Goal: Book appointment/travel/reservation

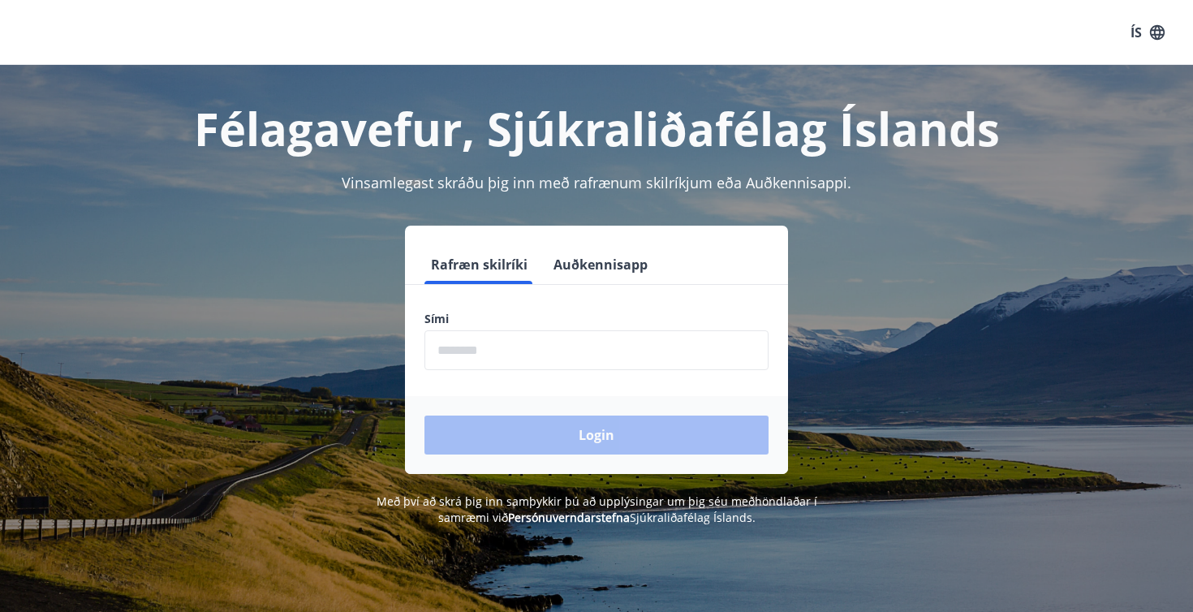
click at [559, 350] on input "phone" at bounding box center [596, 350] width 344 height 40
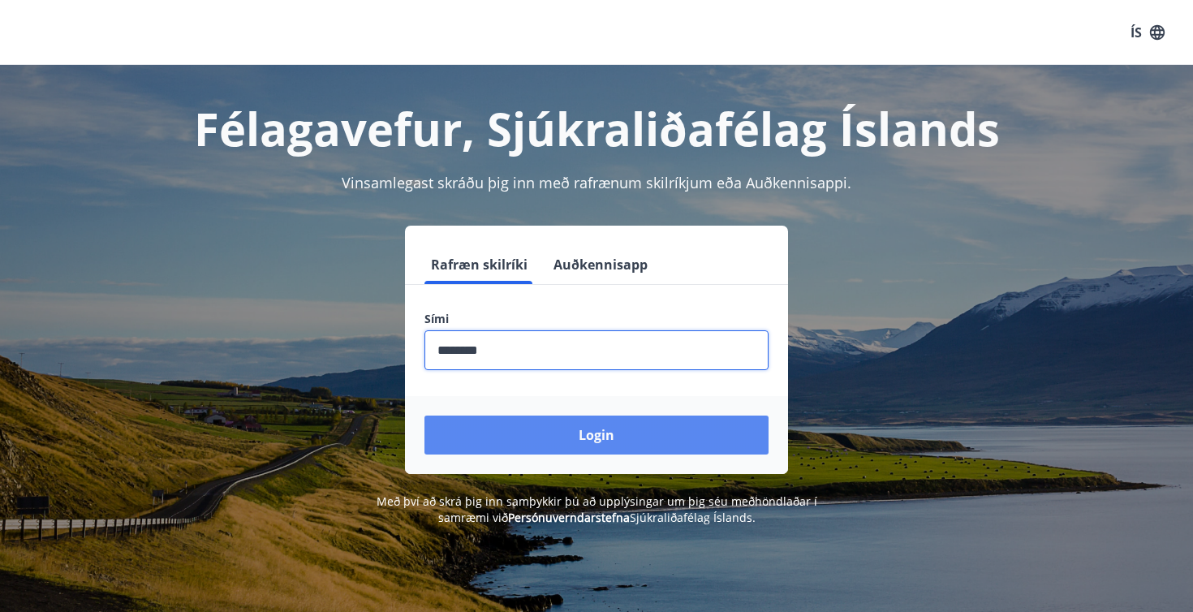
type input "********"
click at [609, 441] on button "Login" at bounding box center [596, 434] width 344 height 39
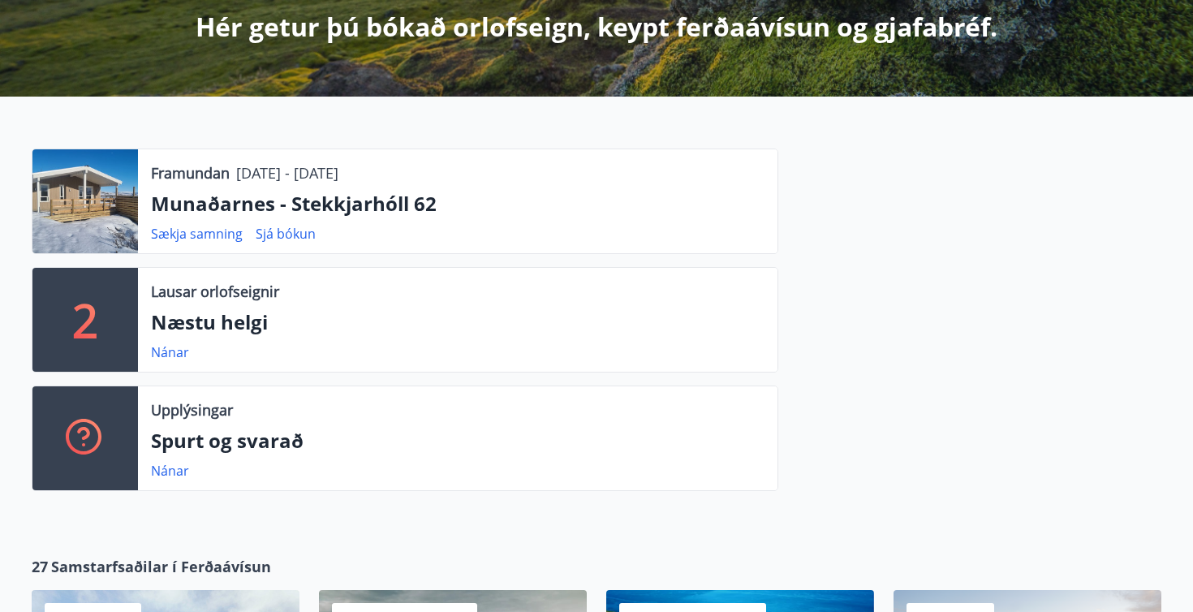
scroll to position [382, 0]
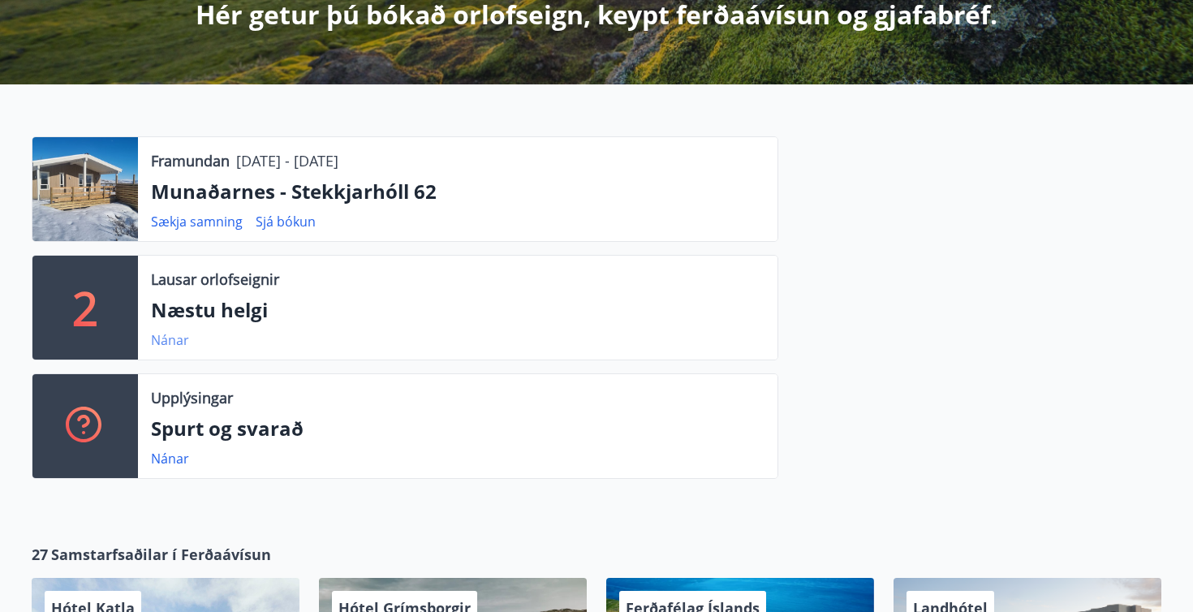
click at [177, 341] on link "Nánar" at bounding box center [170, 340] width 38 height 18
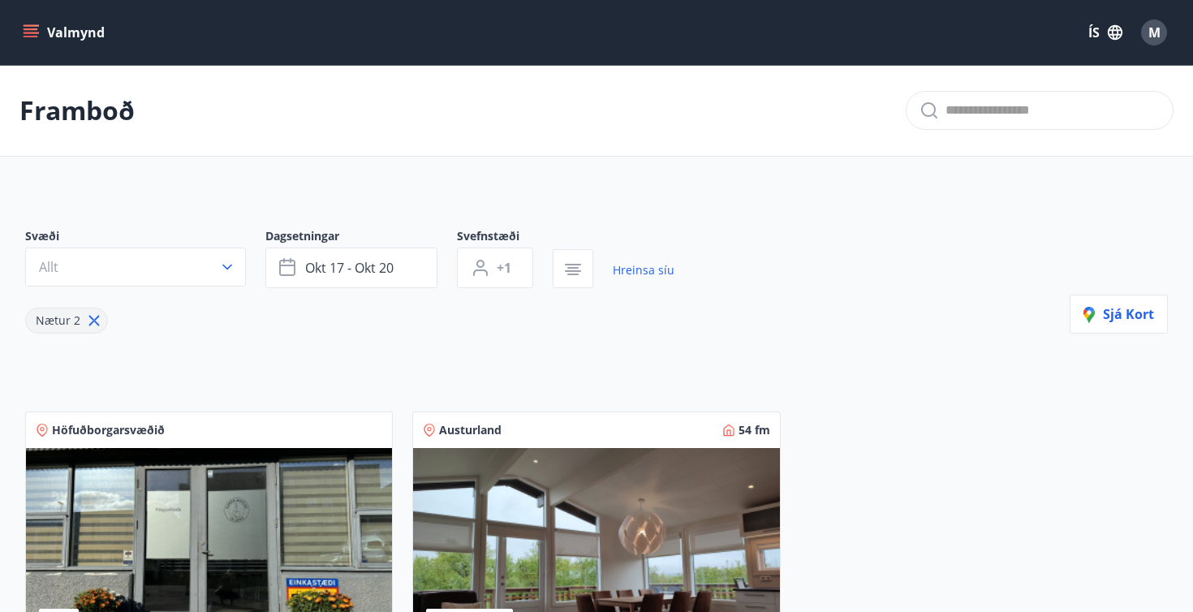
click at [35, 32] on icon "menu" at bounding box center [33, 33] width 18 height 2
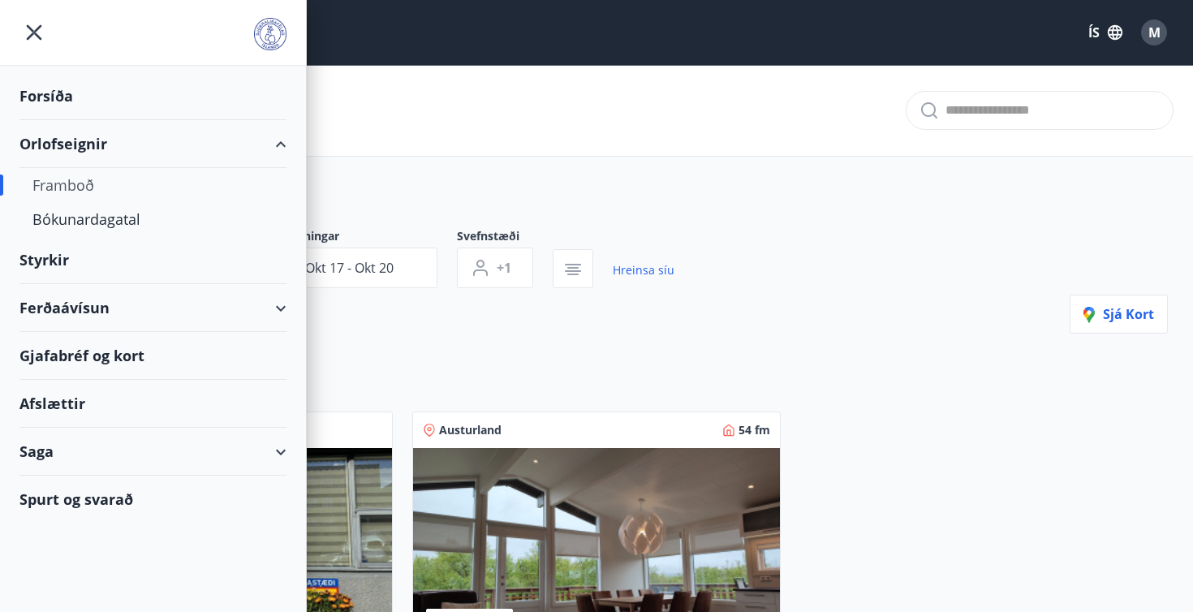
click at [64, 144] on div "Orlofseignir" at bounding box center [152, 144] width 267 height 48
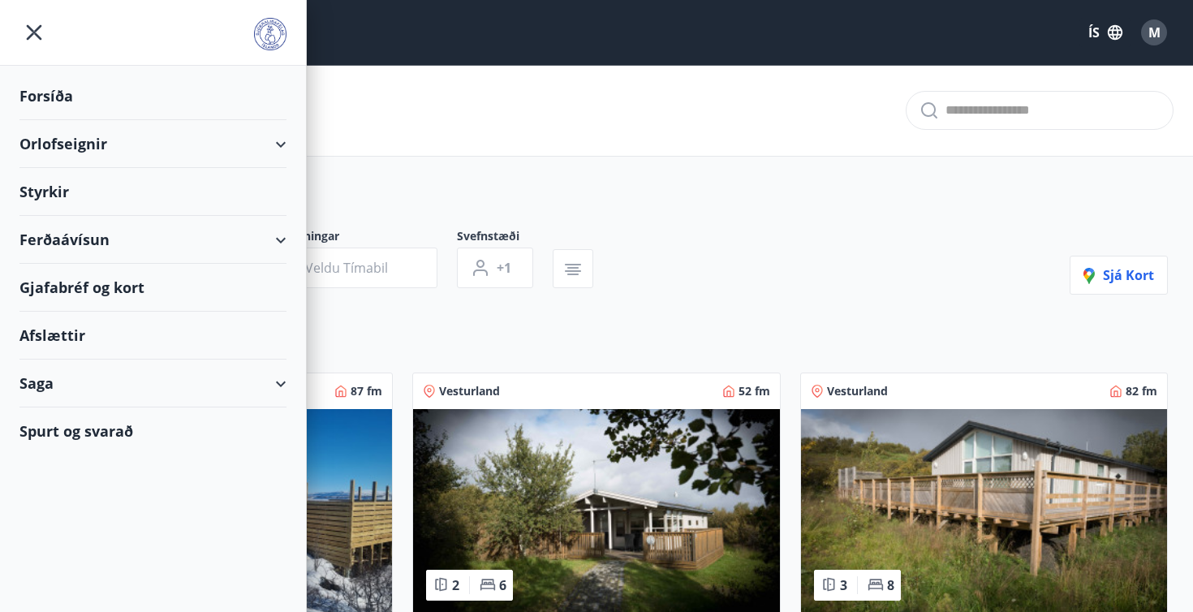
type input "*"
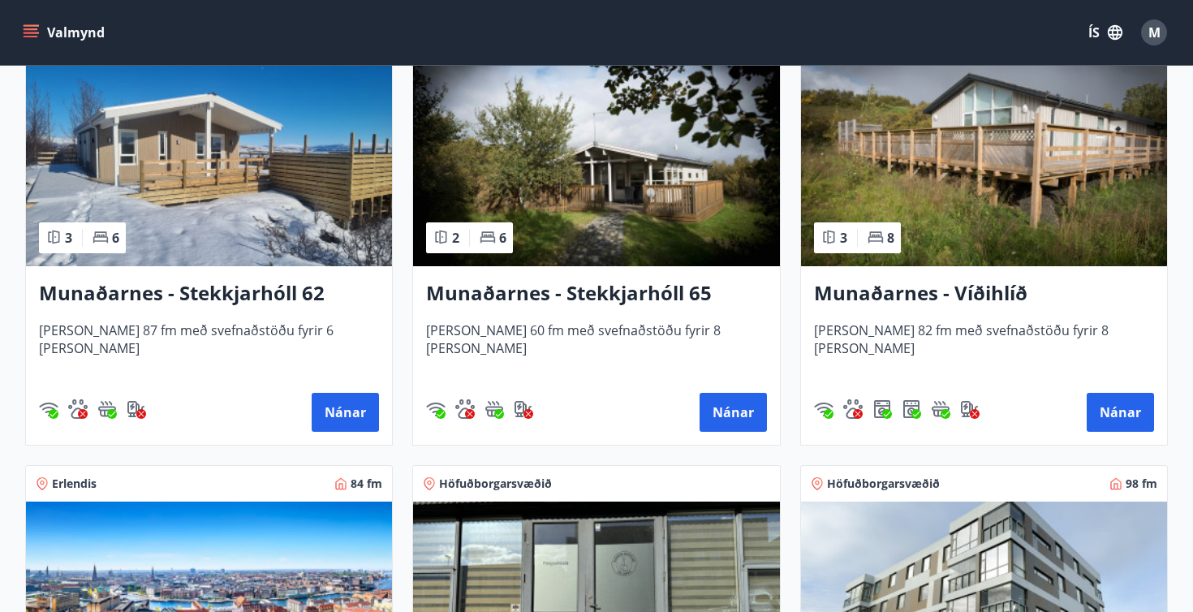
scroll to position [346, 0]
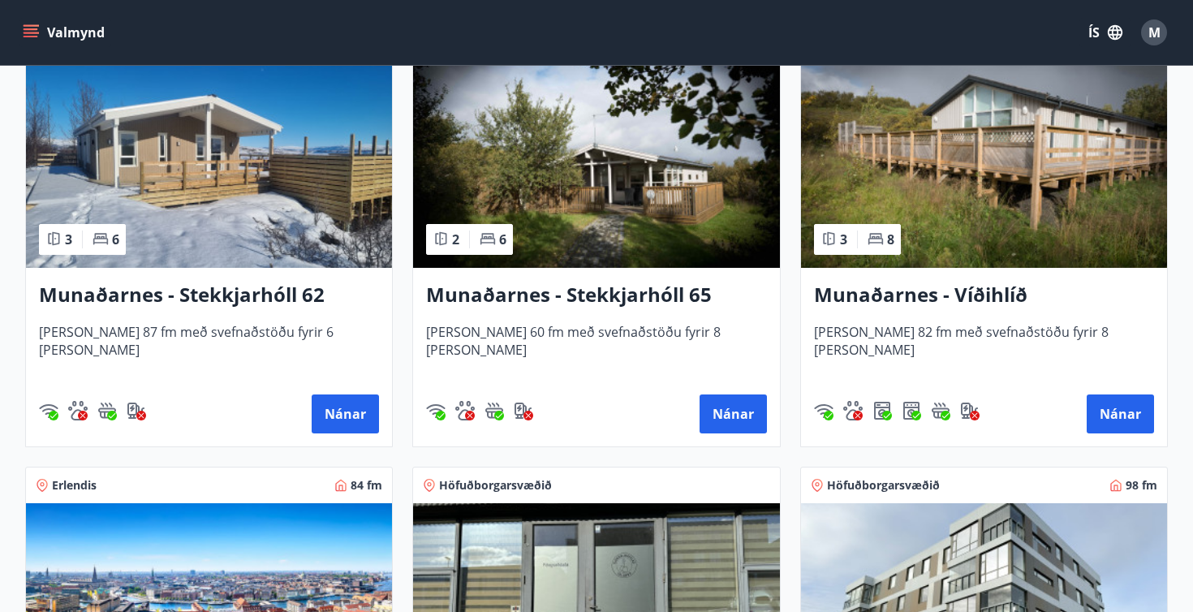
click at [538, 299] on h3 "Munaðarnes - Stekkjarhóll 65" at bounding box center [596, 295] width 340 height 29
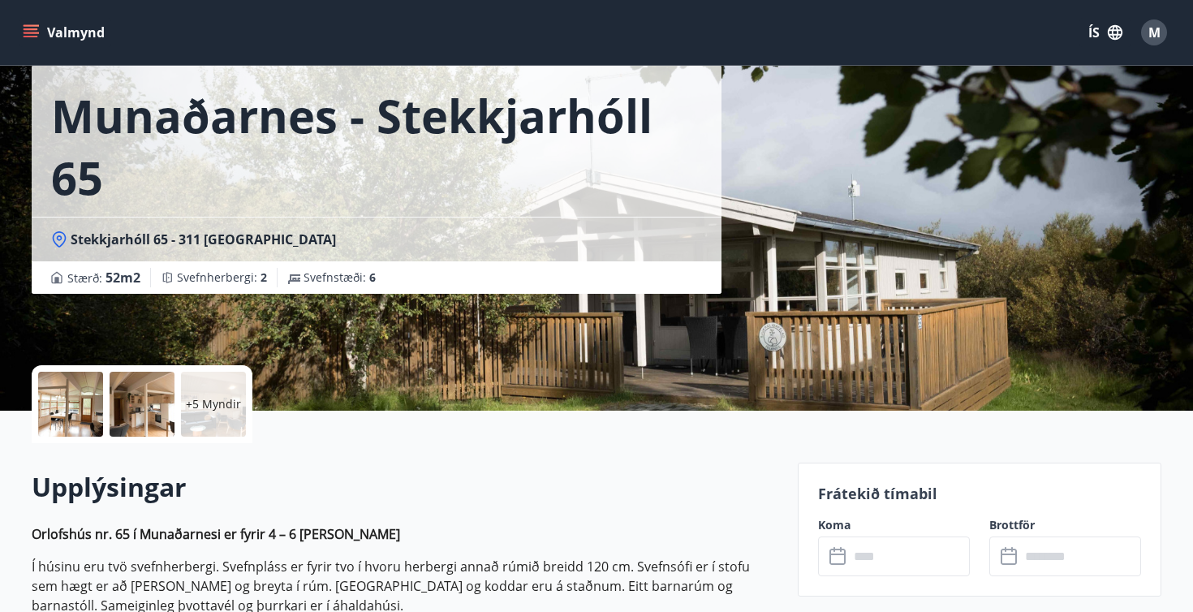
scroll to position [77, 0]
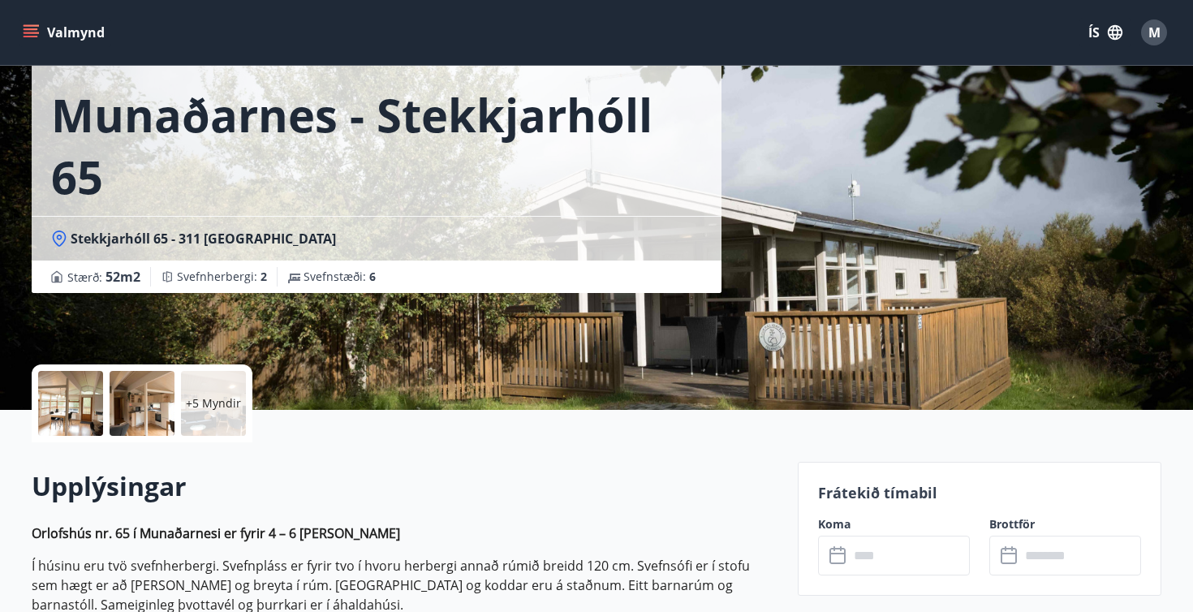
click at [205, 403] on p "+5 Myndir" at bounding box center [213, 403] width 55 height 16
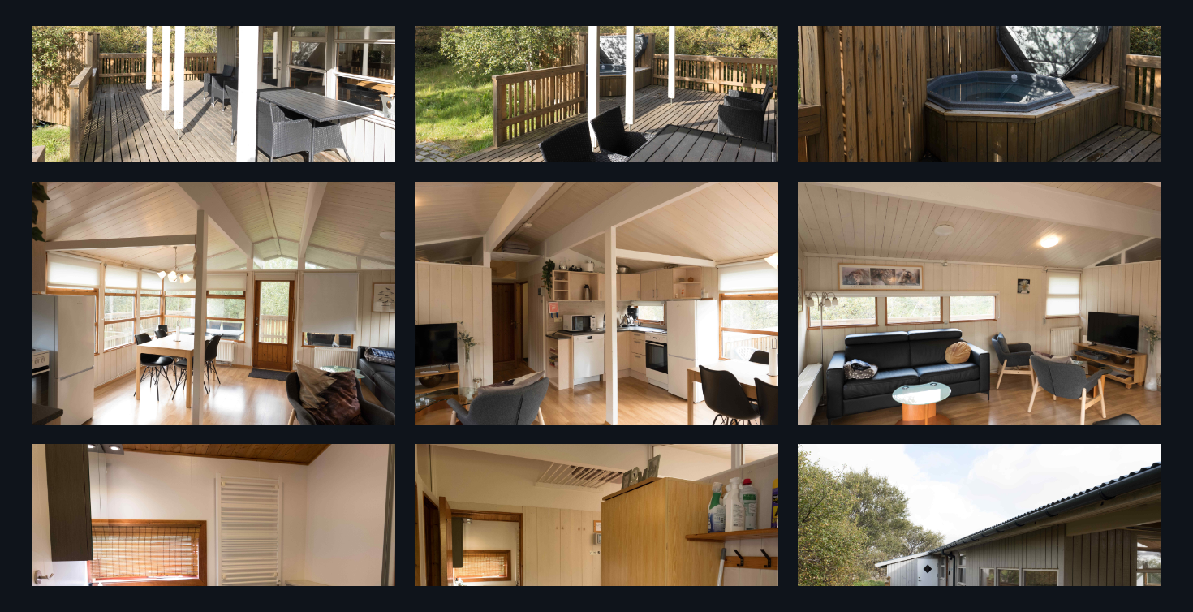
scroll to position [177, 0]
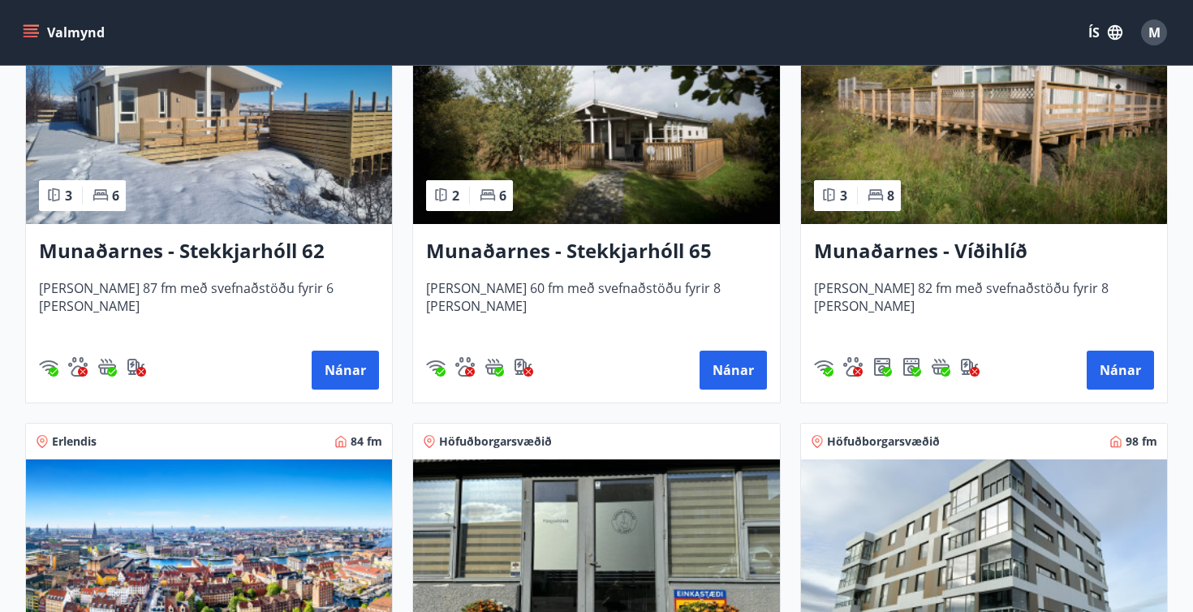
click at [197, 253] on h3 "Munaðarnes - Stekkjarhóll 62" at bounding box center [209, 251] width 340 height 29
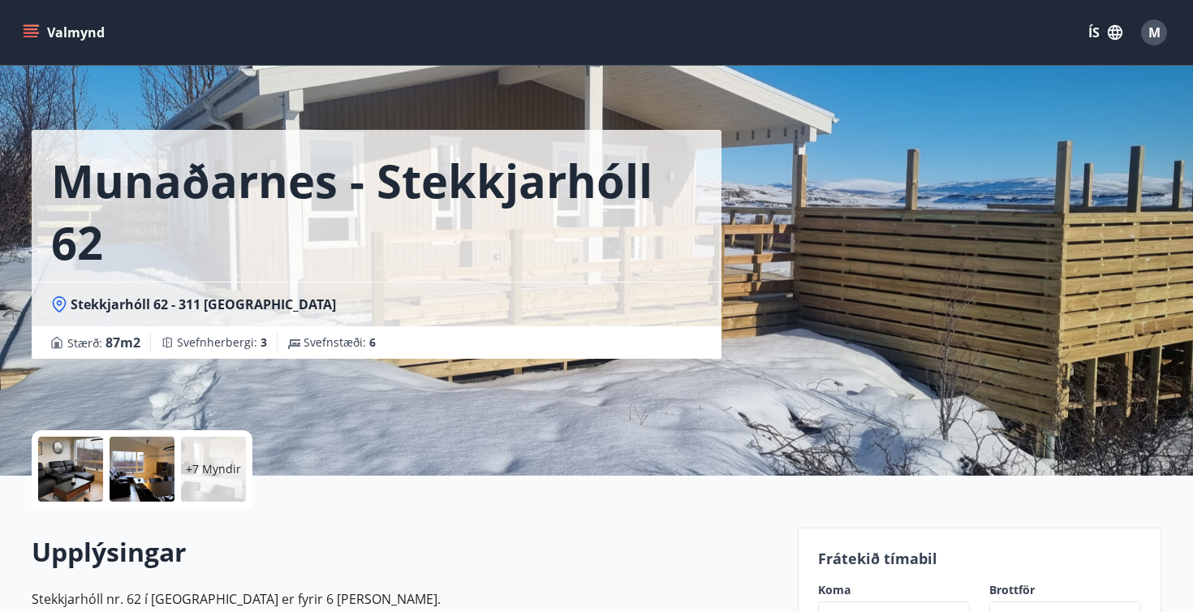
scroll to position [19, 0]
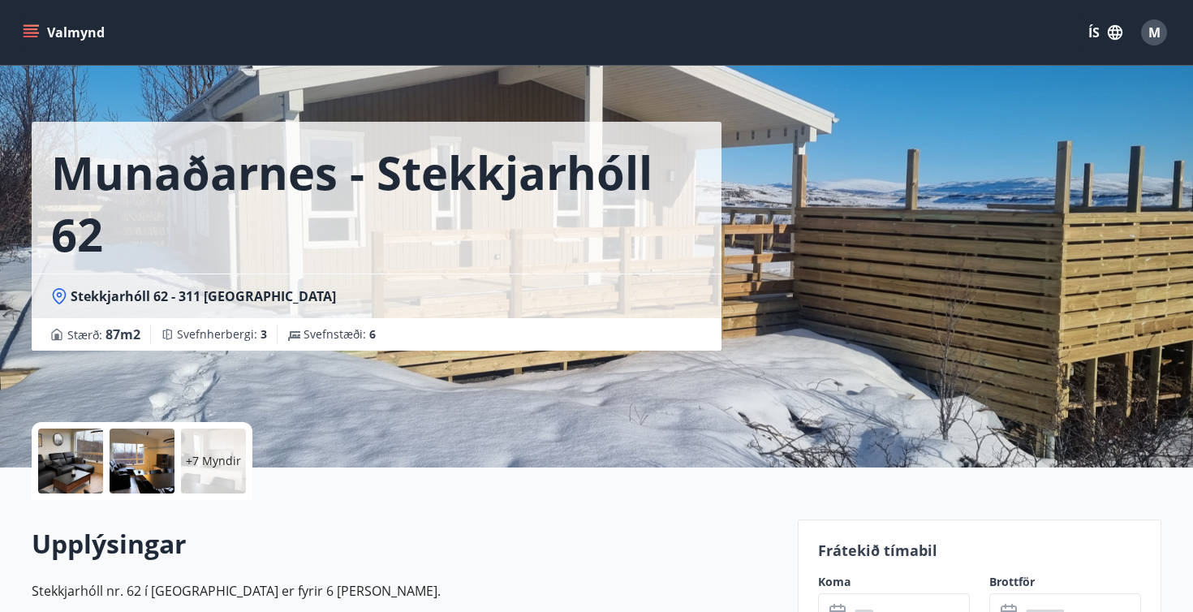
click at [217, 481] on div "+7 Myndir" at bounding box center [213, 460] width 65 height 65
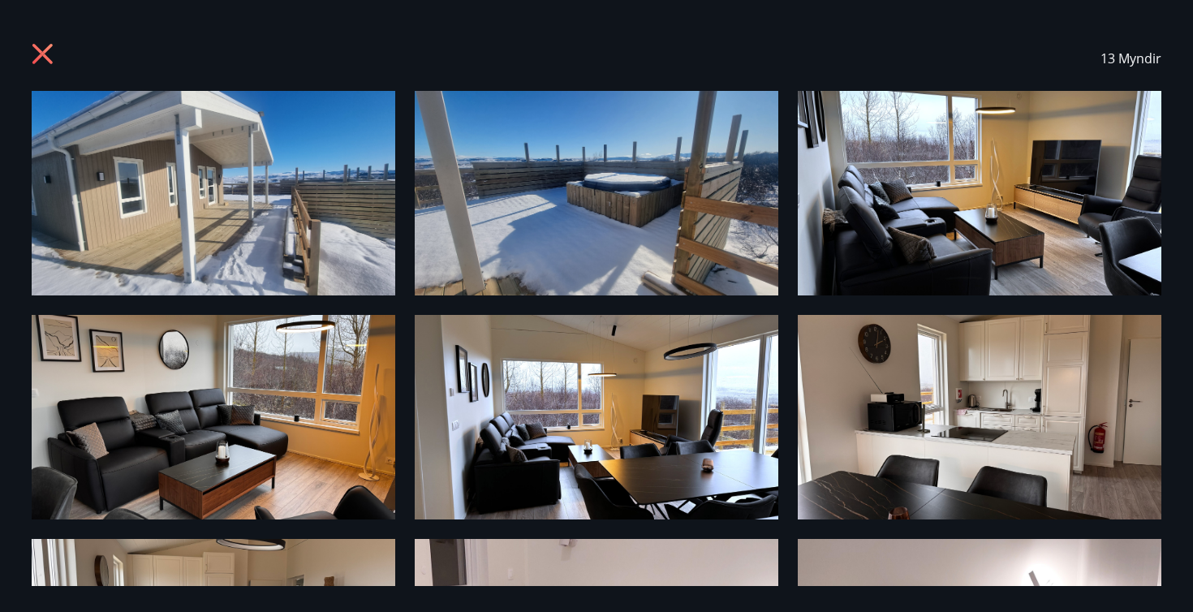
scroll to position [0, 0]
click at [37, 51] on icon at bounding box center [45, 56] width 26 height 26
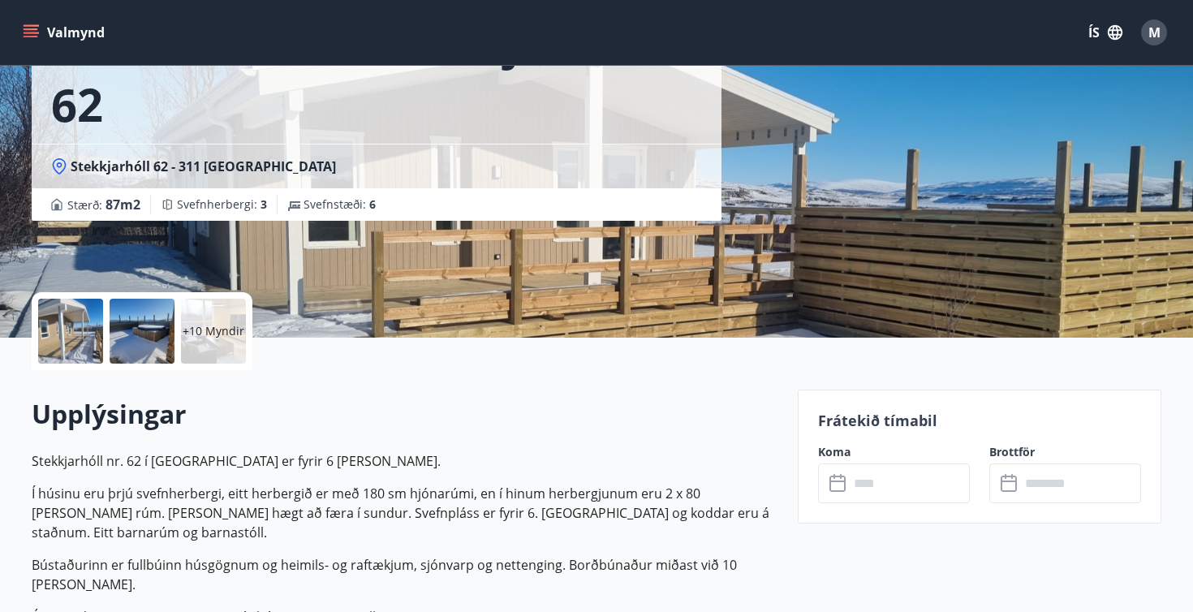
scroll to position [155, 0]
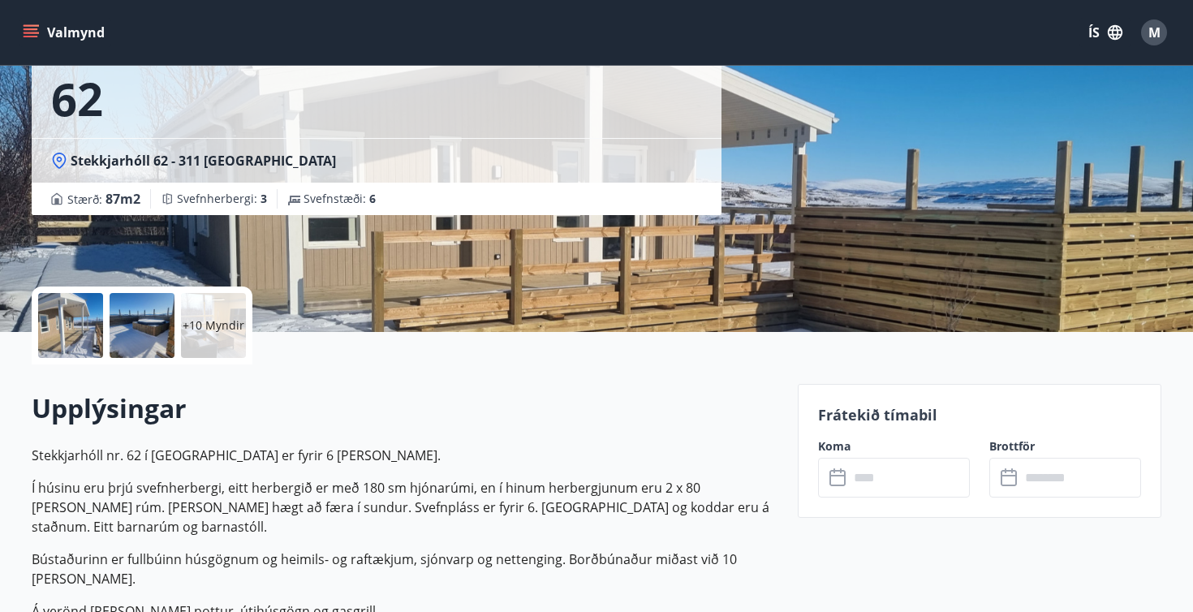
click at [892, 486] on input "text" at bounding box center [909, 478] width 121 height 40
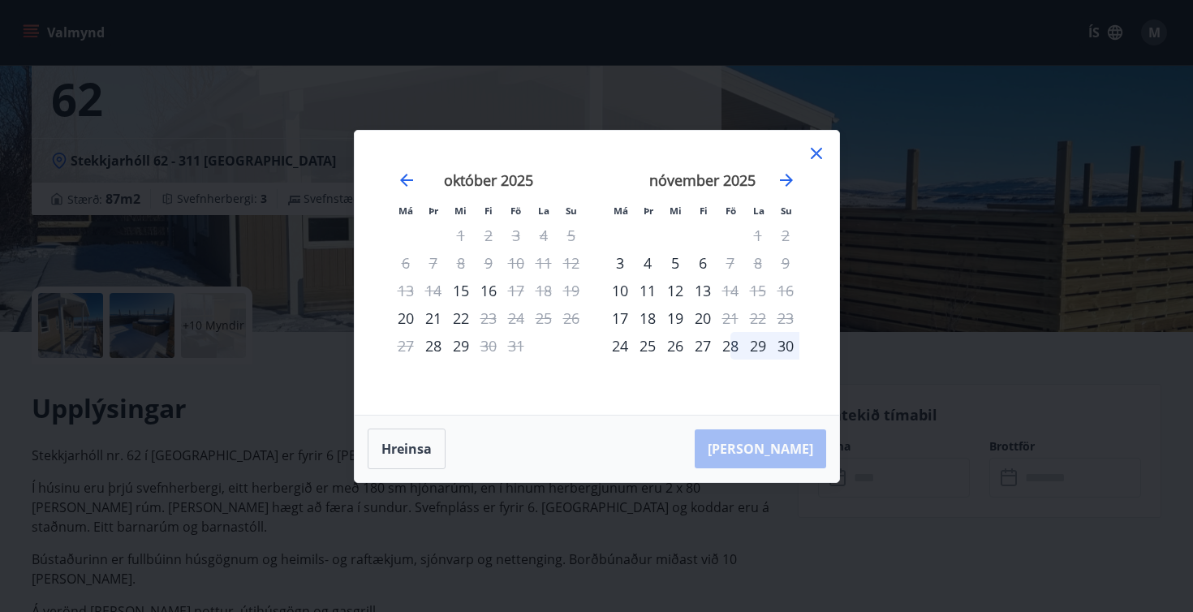
click at [815, 157] on icon at bounding box center [816, 153] width 19 height 19
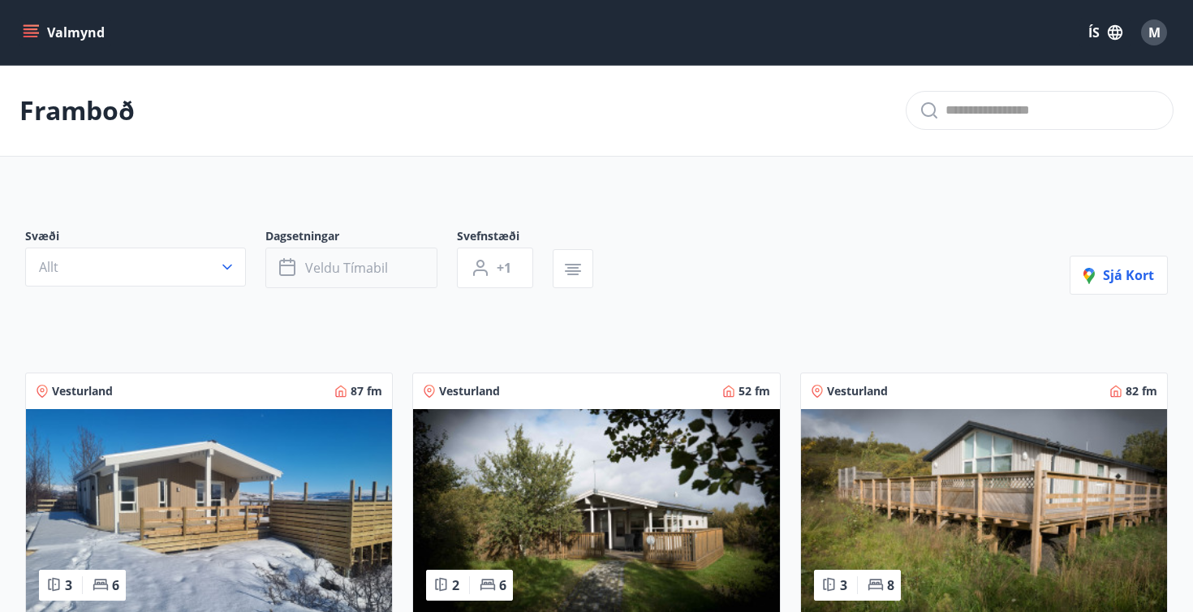
click at [355, 262] on span "Veldu tímabil" at bounding box center [346, 268] width 83 height 18
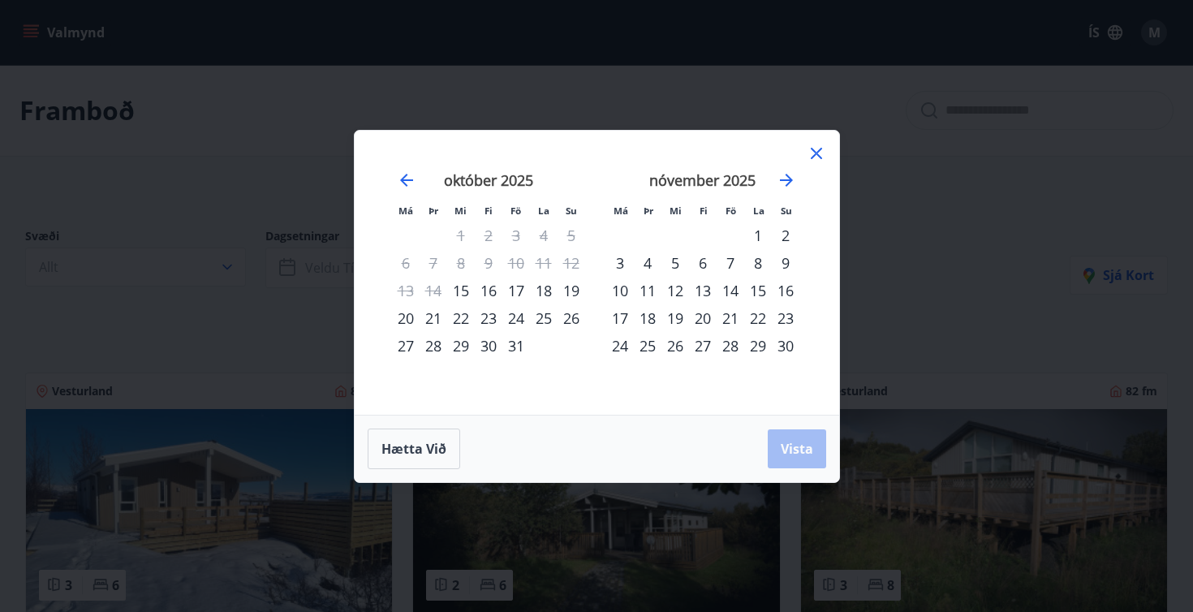
click at [514, 285] on div "17" at bounding box center [516, 291] width 28 height 28
click at [559, 282] on div "19" at bounding box center [571, 291] width 28 height 28
click at [798, 458] on button "Vista" at bounding box center [797, 448] width 58 height 39
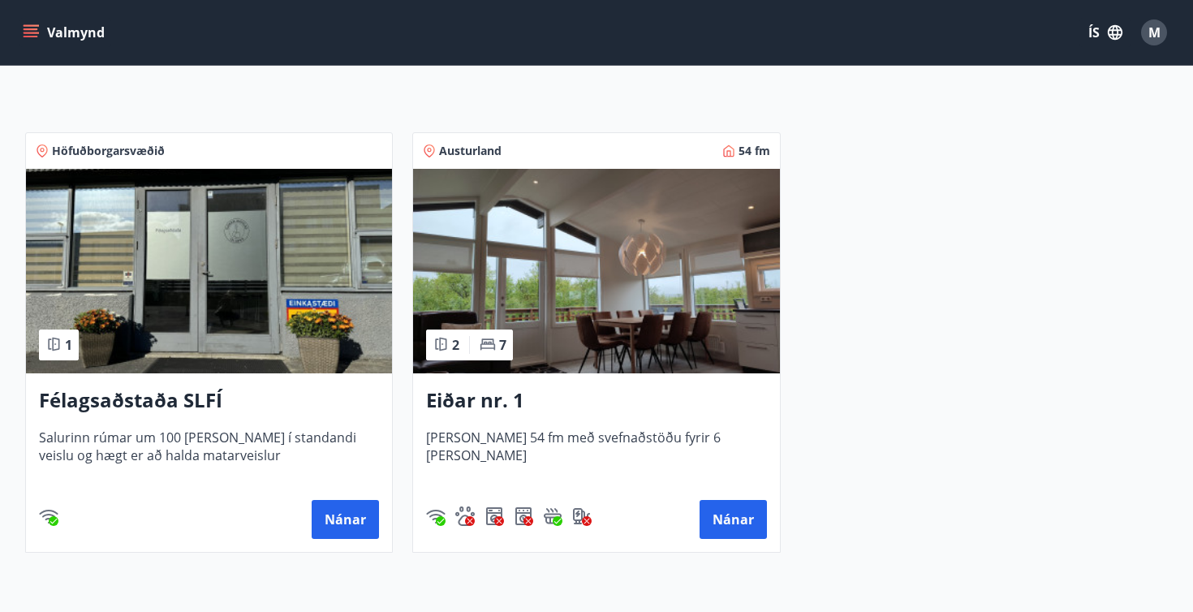
scroll to position [232, 0]
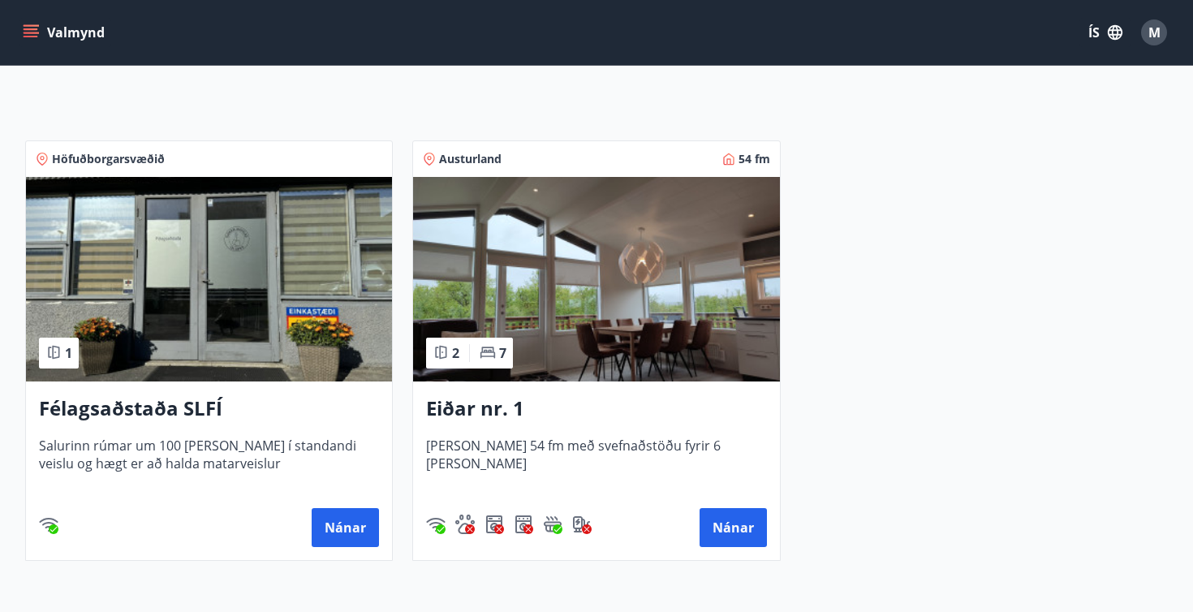
click at [194, 407] on h3 "Félagsaðstaða SLFÍ" at bounding box center [209, 408] width 340 height 29
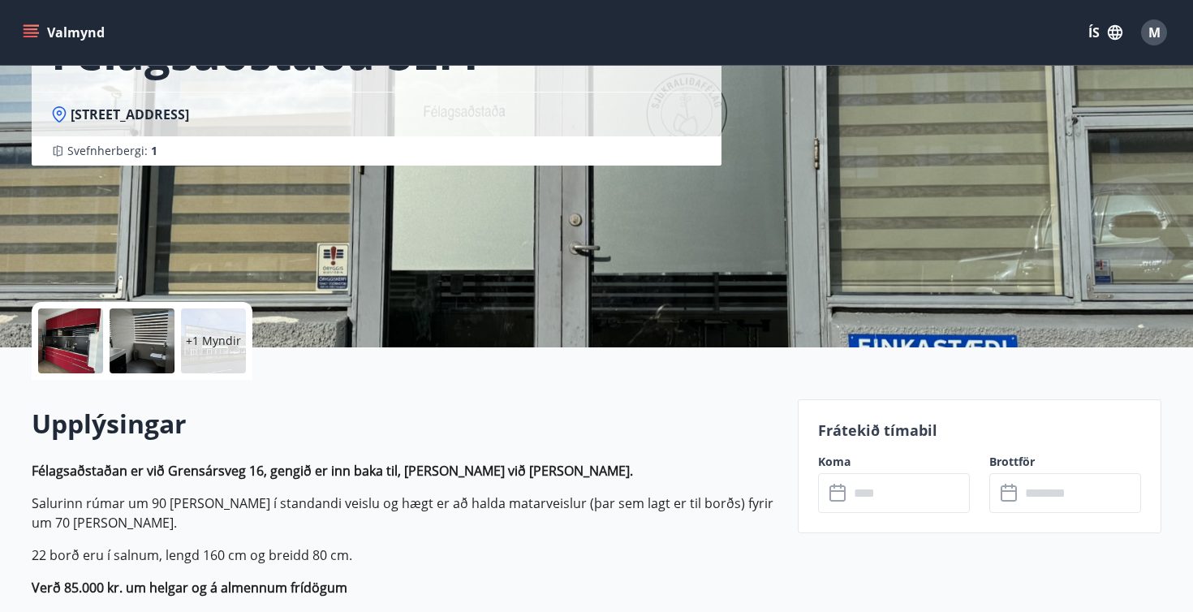
scroll to position [157, 0]
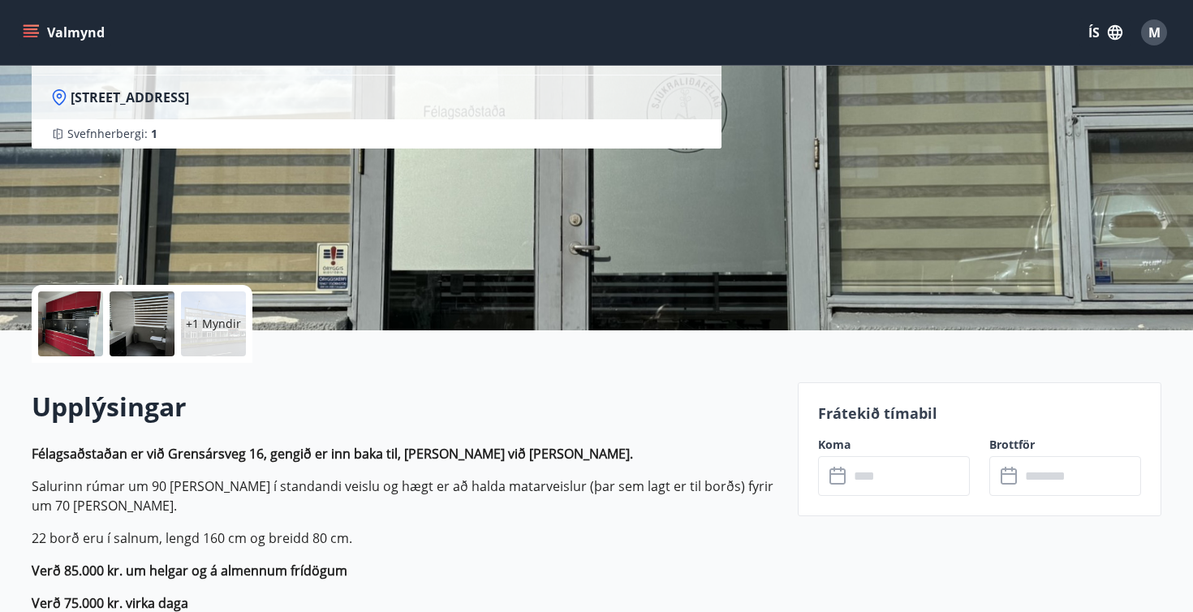
click at [204, 358] on div "+1 Myndir" at bounding box center [142, 324] width 221 height 78
click at [208, 338] on div "+1 Myndir" at bounding box center [213, 323] width 65 height 65
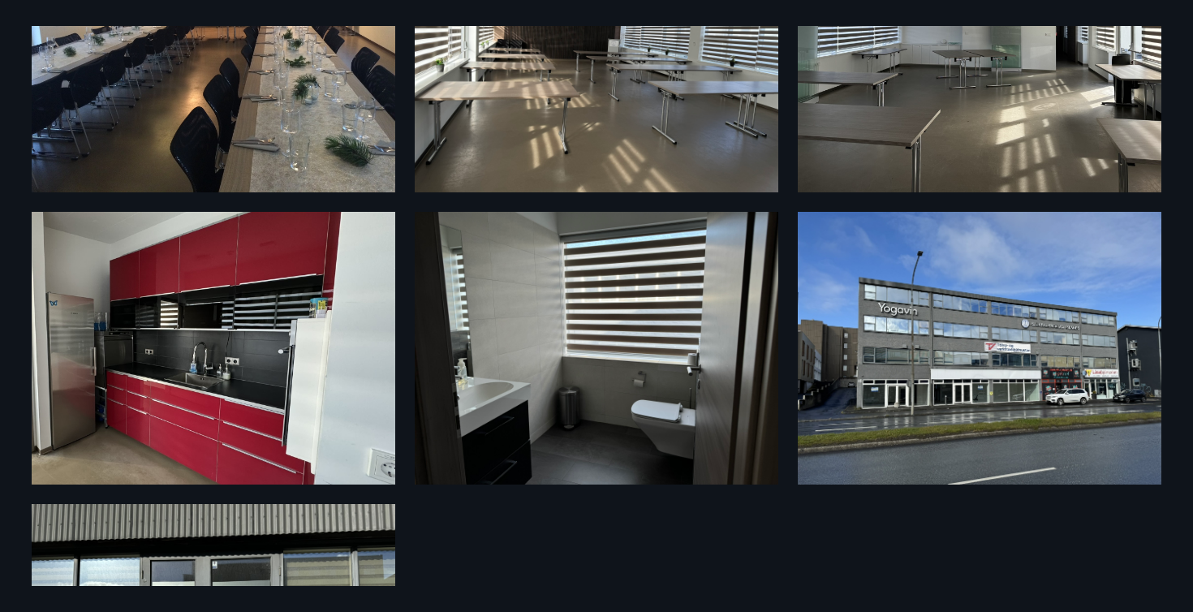
scroll to position [125, 0]
